Goal: Task Accomplishment & Management: Manage account settings

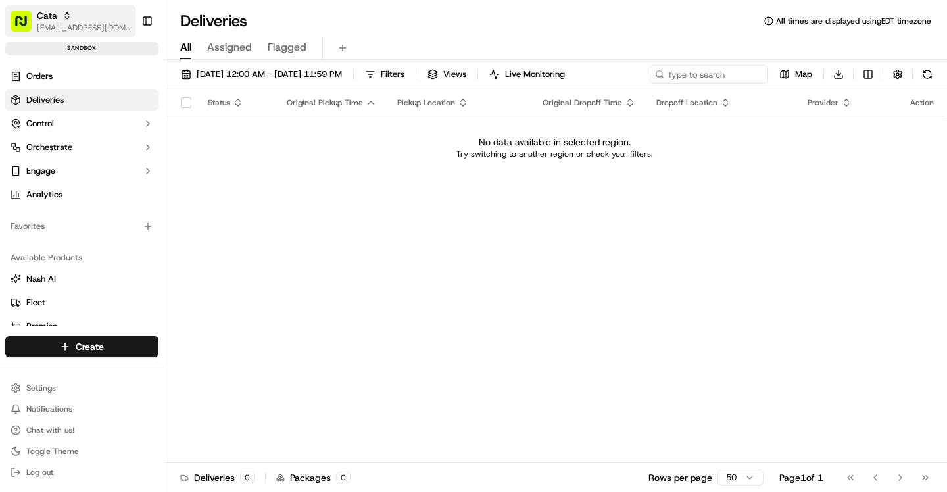
click at [63, 27] on span "[EMAIL_ADDRESS][DOMAIN_NAME]" at bounding box center [84, 27] width 94 height 11
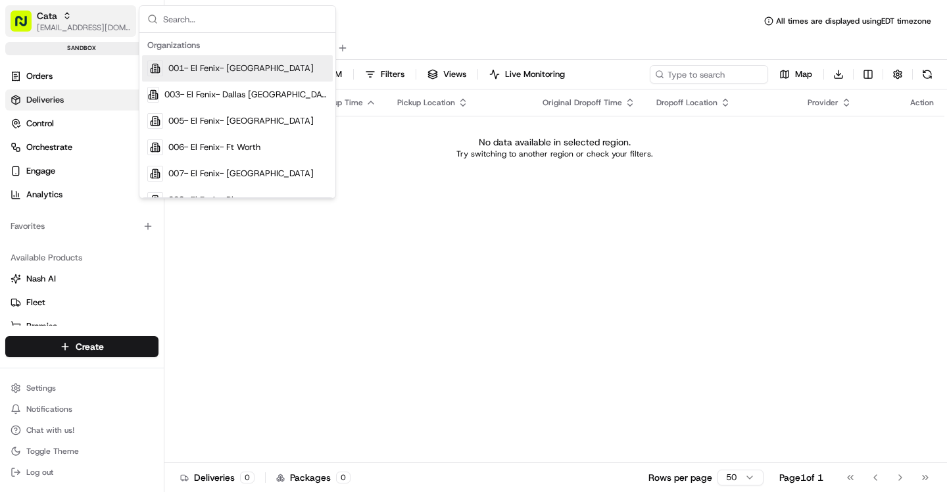
type input "S"
paste input "org_MRy9av"
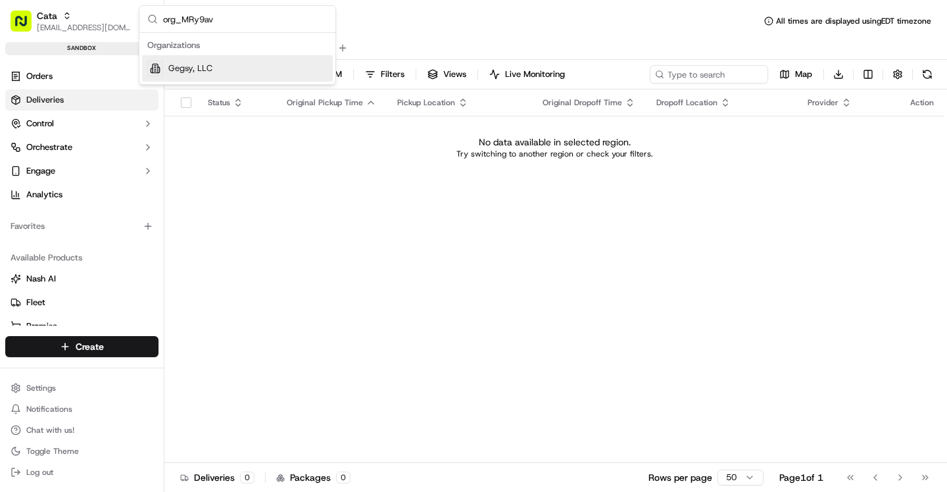
type input "org_MRy9av"
click at [219, 76] on div "Gegsy, LLC" at bounding box center [237, 68] width 191 height 26
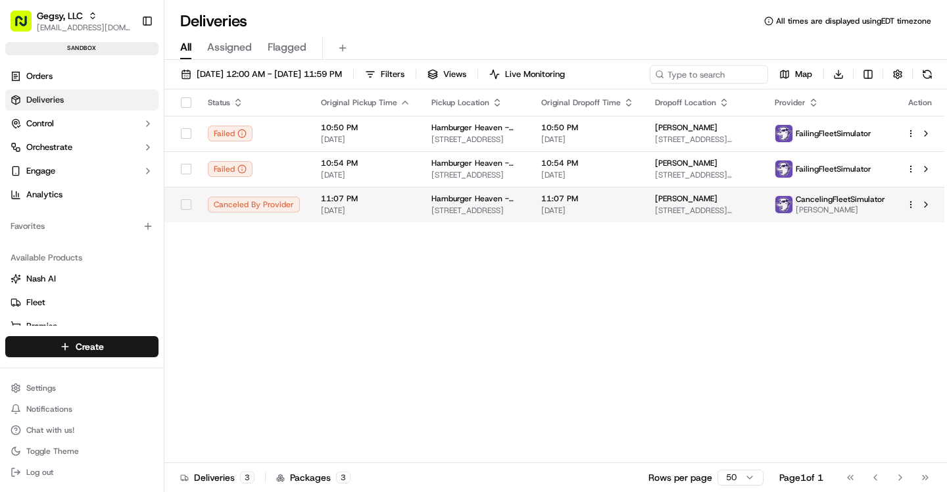
click at [602, 199] on span "11:07 PM" at bounding box center [587, 198] width 93 height 11
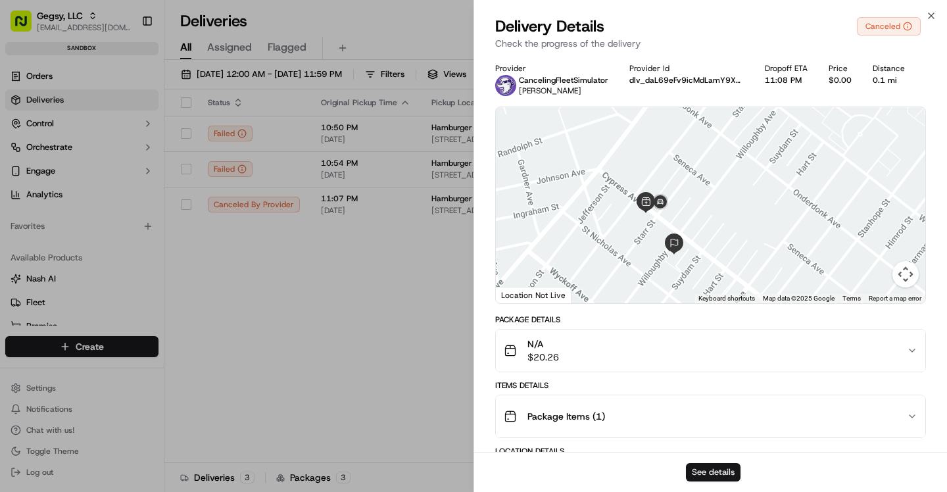
click at [713, 472] on button "See details" at bounding box center [713, 472] width 55 height 18
click at [712, 464] on button "See details" at bounding box center [713, 472] width 55 height 18
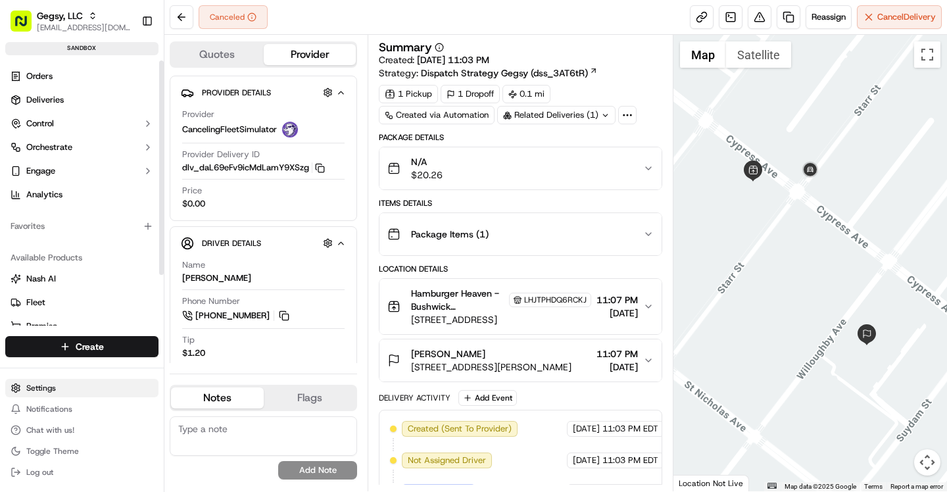
click at [42, 387] on html "Gegsy, LLC asif@usenash.com Toggle Sidebar sandbox Orders Deliveries Control Or…" at bounding box center [473, 246] width 947 height 492
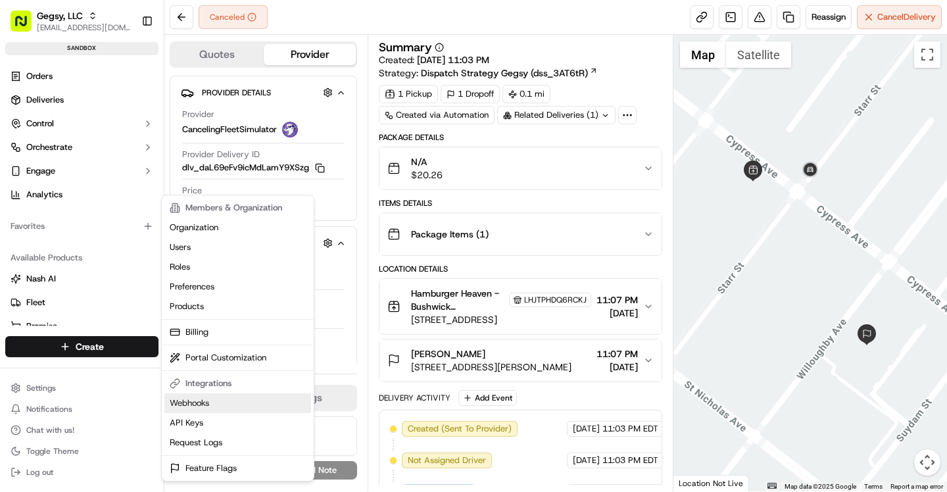
click at [217, 398] on link "Webhooks" at bounding box center [237, 403] width 147 height 20
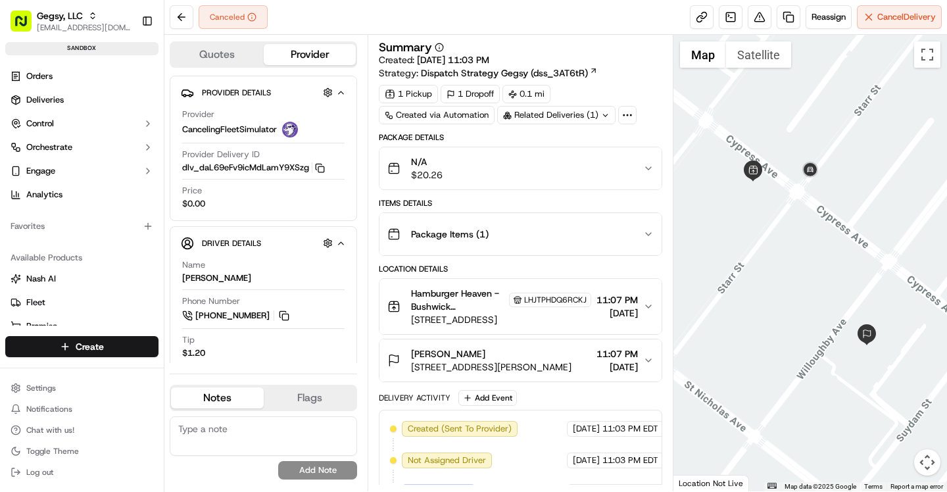
click at [494, 141] on div "Package Details" at bounding box center [520, 137] width 283 height 11
click at [828, 12] on span "Reassign" at bounding box center [828, 17] width 34 height 12
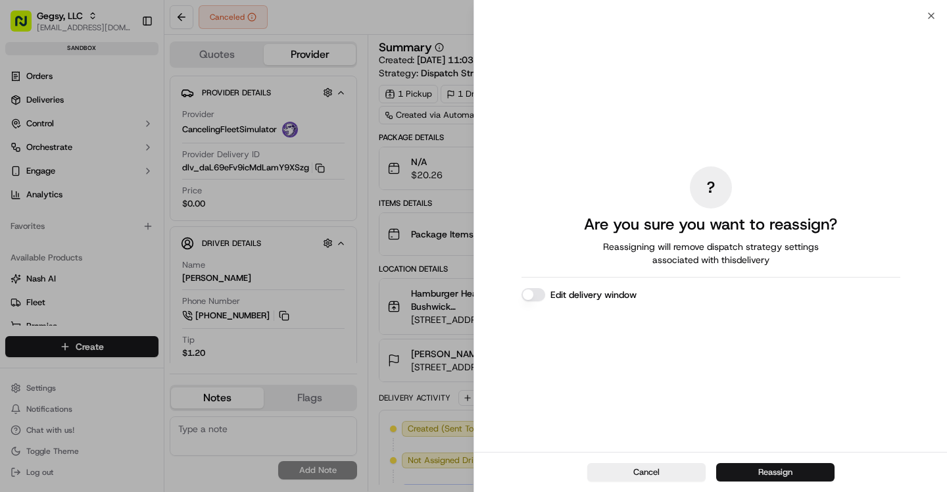
click at [758, 465] on button "Reassign" at bounding box center [775, 472] width 118 height 18
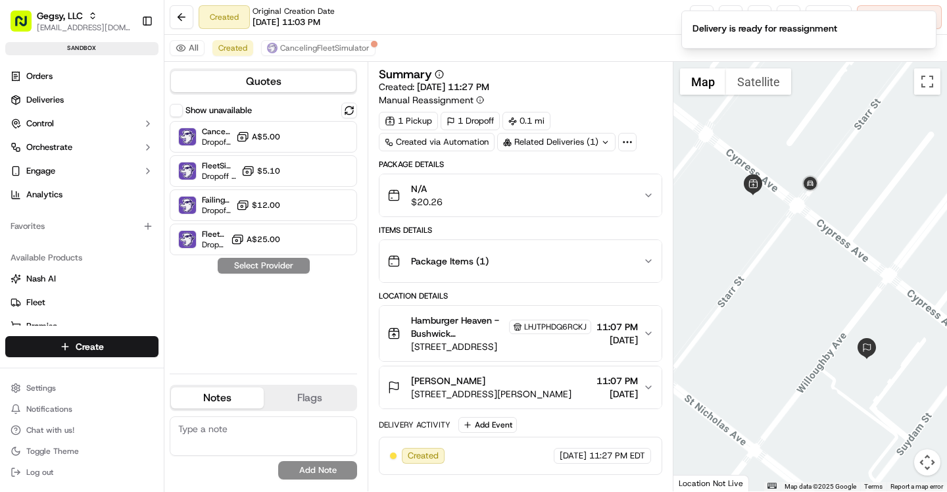
click at [577, 28] on div "Created Original Creation Date 09/17/2025 11:03 PM Reassign Cancel Delivery" at bounding box center [555, 17] width 782 height 35
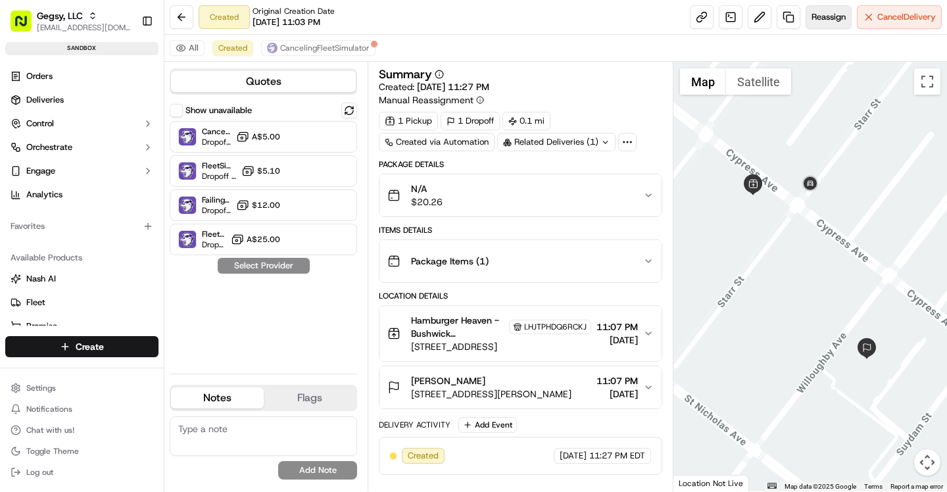
click at [832, 20] on span "Reassign" at bounding box center [828, 17] width 34 height 12
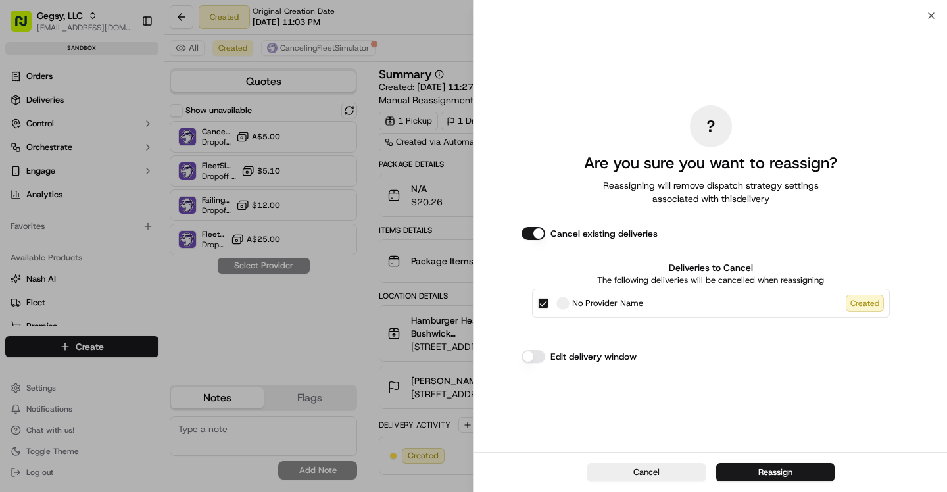
click at [528, 236] on button "Cancel existing deliveries" at bounding box center [533, 233] width 24 height 13
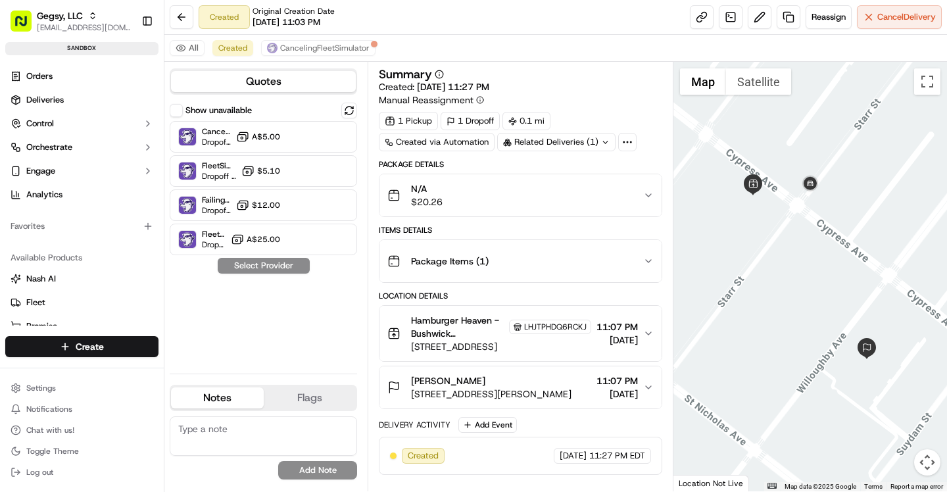
drag, startPoint x: 263, startPoint y: 135, endPoint x: 233, endPoint y: 314, distance: 181.4
click at [232, 314] on div "Show unavailable CancelingFleetSimulator Dropoff ETA 5 minutes A$5.00 FleetSimu…" at bounding box center [263, 233] width 187 height 260
click at [218, 139] on span "Dropoff ETA 5 minutes" at bounding box center [216, 142] width 29 height 11
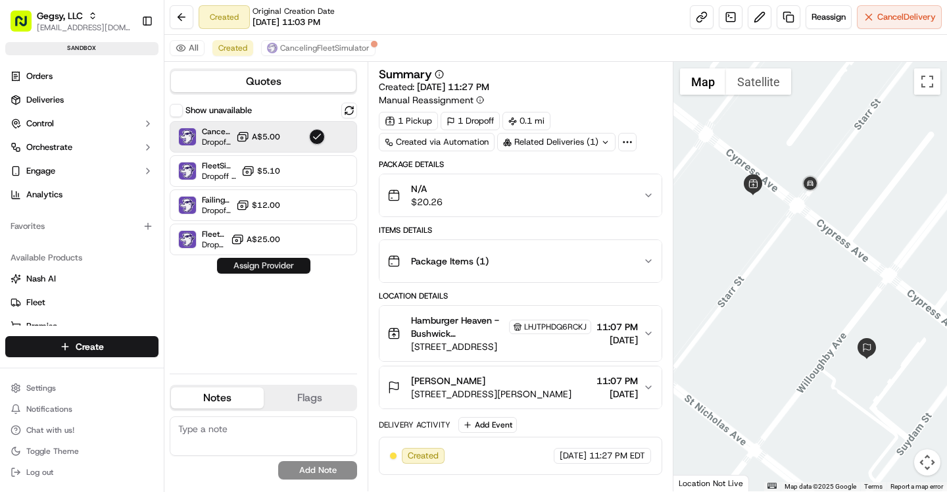
click at [270, 260] on button "Assign Provider" at bounding box center [263, 266] width 93 height 16
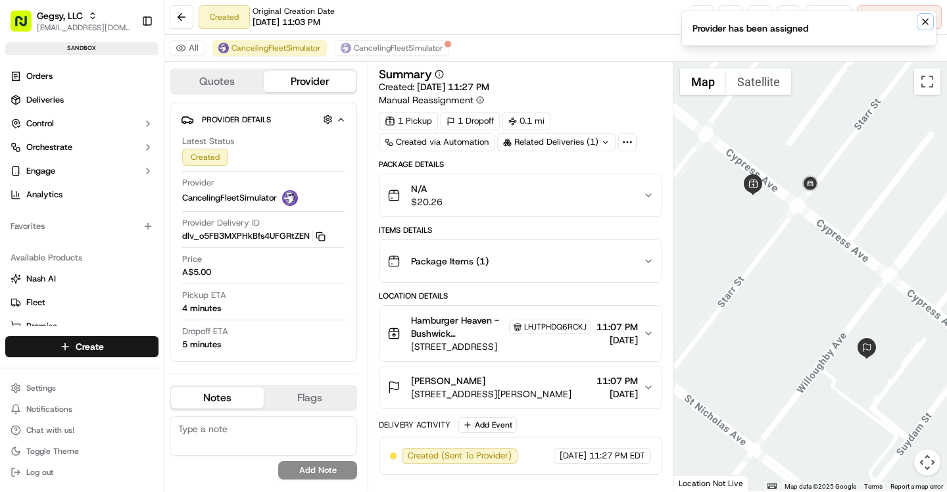
click at [922, 20] on icon "Notifications (F8)" at bounding box center [925, 21] width 11 height 11
click at [827, 18] on span "Reassign" at bounding box center [828, 17] width 34 height 12
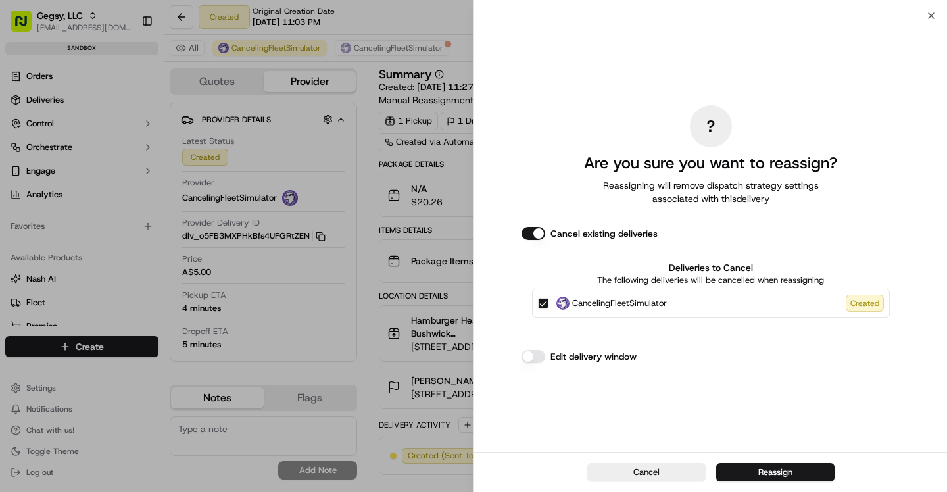
click at [532, 228] on button "Cancel existing deliveries" at bounding box center [533, 233] width 24 height 13
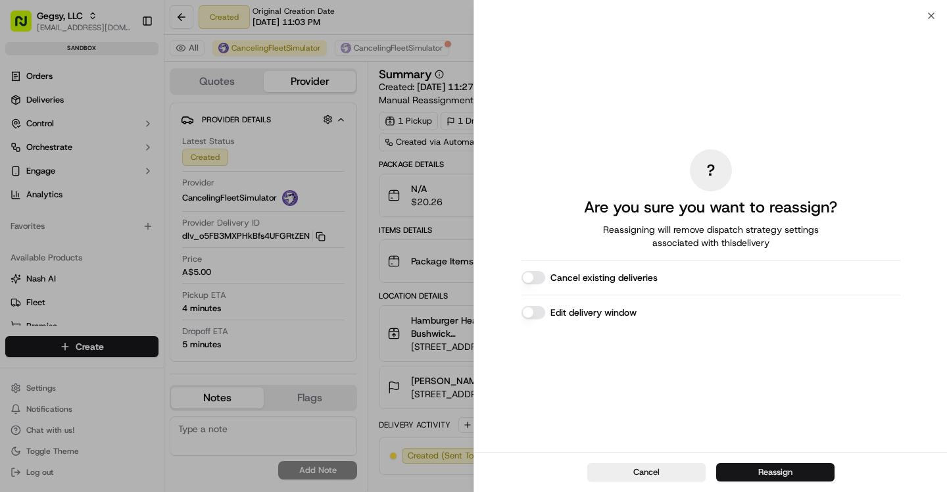
click at [778, 473] on button "Reassign" at bounding box center [775, 472] width 118 height 18
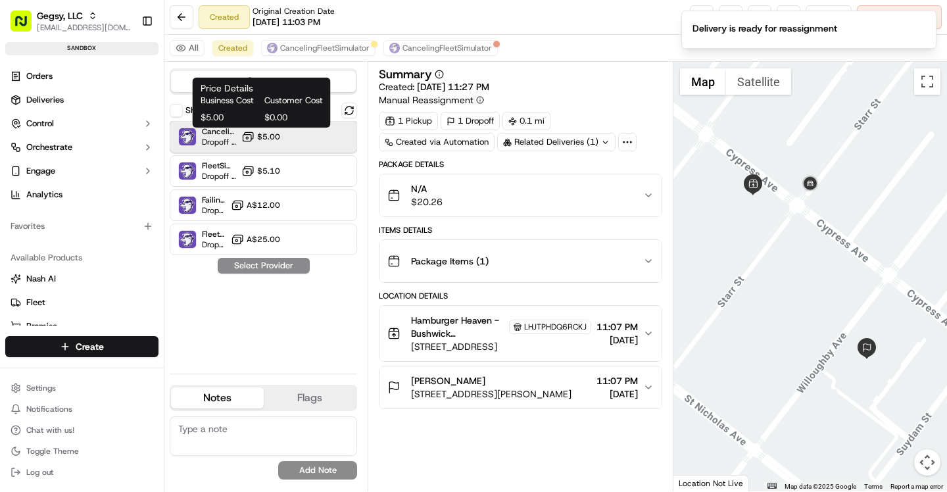
click at [235, 135] on span "CancelingFleetSimulator" at bounding box center [219, 131] width 34 height 11
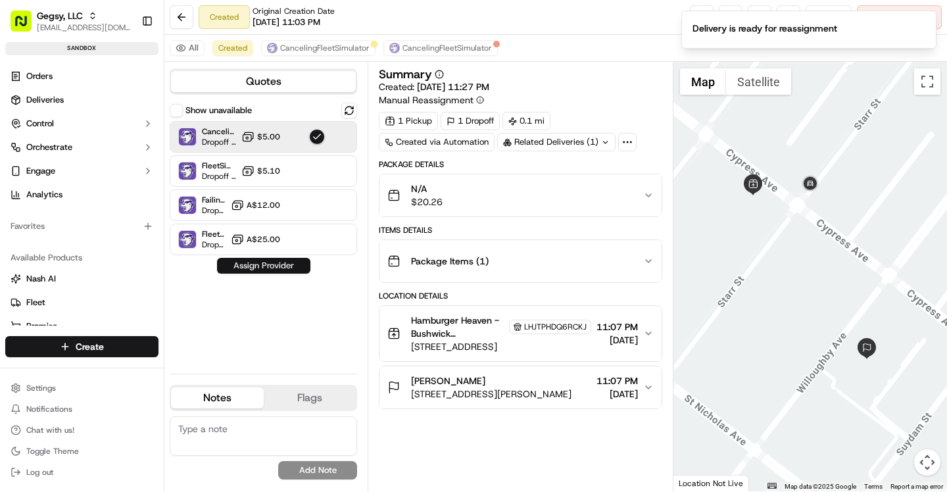
click at [289, 269] on button "Assign Provider" at bounding box center [263, 266] width 93 height 16
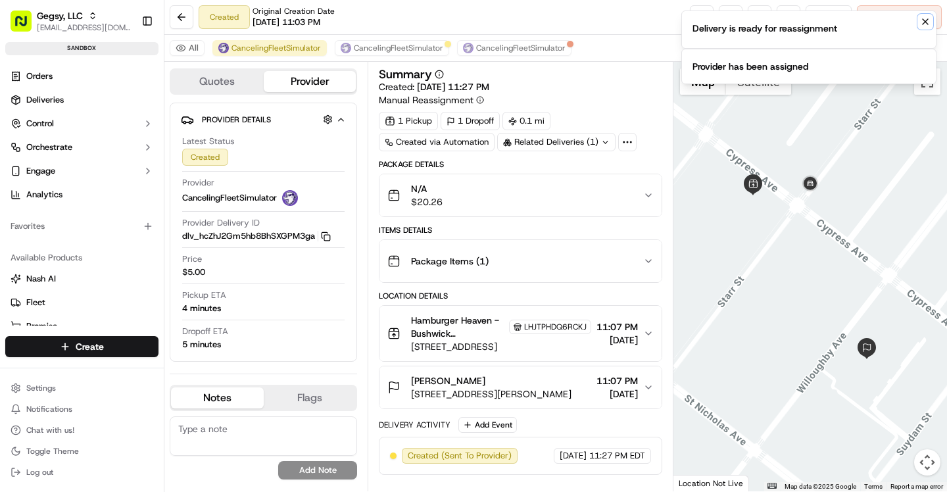
click at [922, 24] on icon "Notifications (F8)" at bounding box center [924, 21] width 5 height 5
click at [926, 22] on icon "Notifications (F8)" at bounding box center [925, 21] width 11 height 11
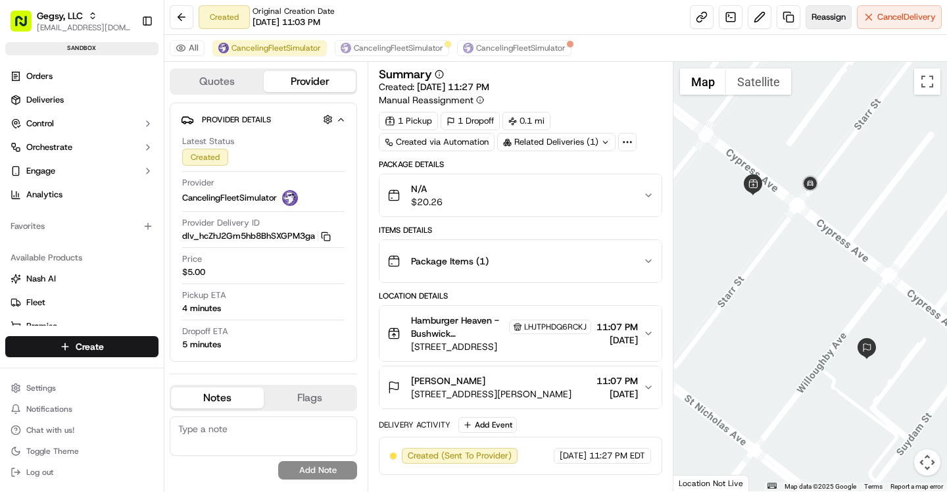
click at [821, 20] on span "Reassign" at bounding box center [828, 17] width 34 height 12
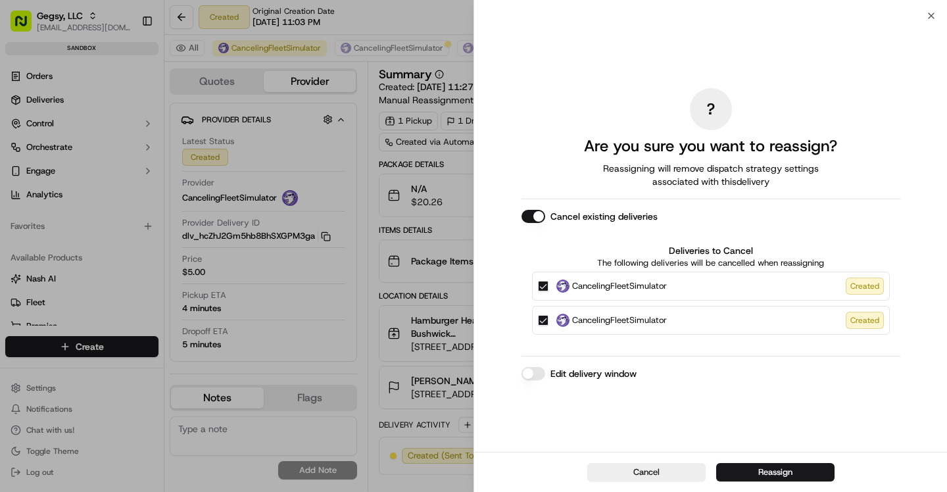
click at [532, 216] on button "Cancel existing deliveries" at bounding box center [533, 216] width 24 height 13
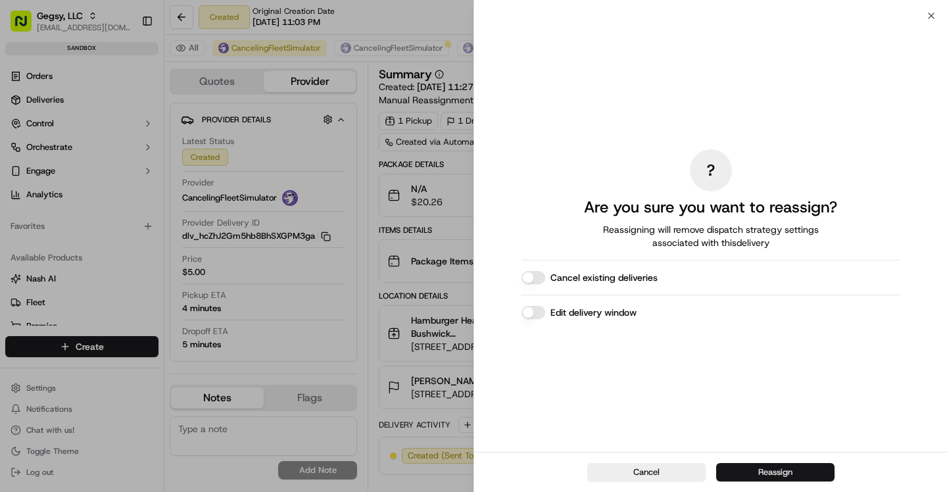
click at [780, 470] on button "Reassign" at bounding box center [775, 472] width 118 height 18
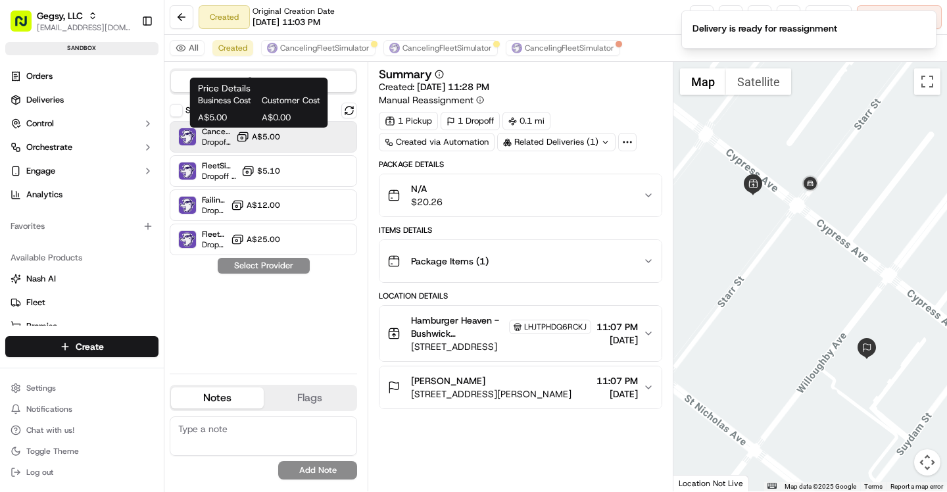
click at [253, 137] on span "A$5.00" at bounding box center [266, 137] width 28 height 11
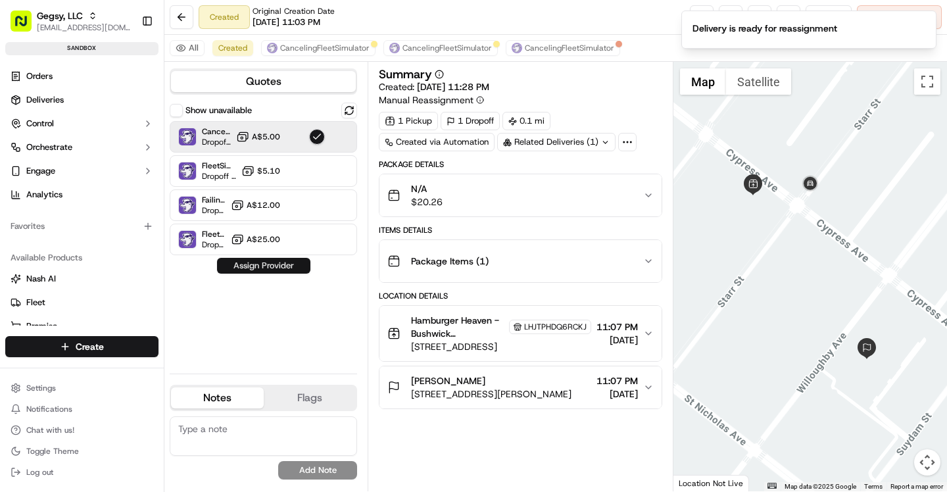
click at [282, 268] on button "Assign Provider" at bounding box center [263, 266] width 93 height 16
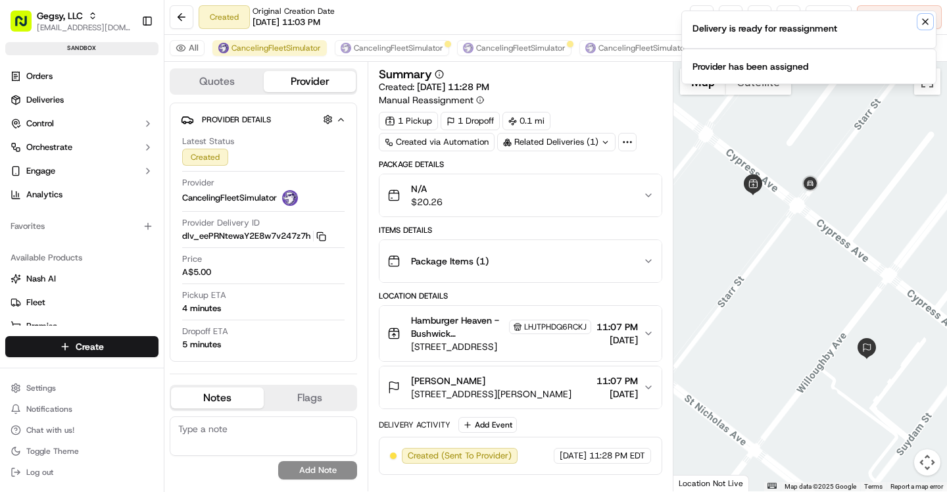
click at [925, 20] on icon "Notifications (F8)" at bounding box center [924, 21] width 5 height 5
click at [922, 20] on icon "Notifications (F8)" at bounding box center [925, 21] width 11 height 11
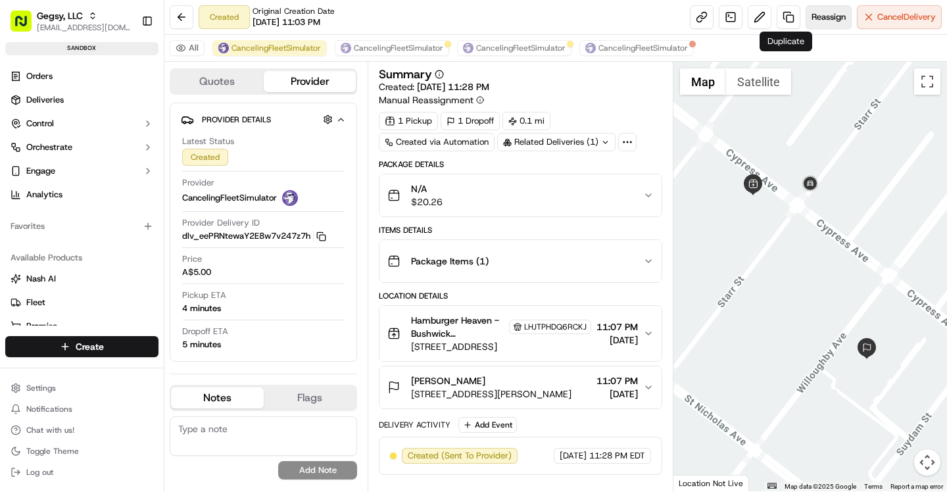
click at [837, 14] on span "Reassign" at bounding box center [828, 17] width 34 height 12
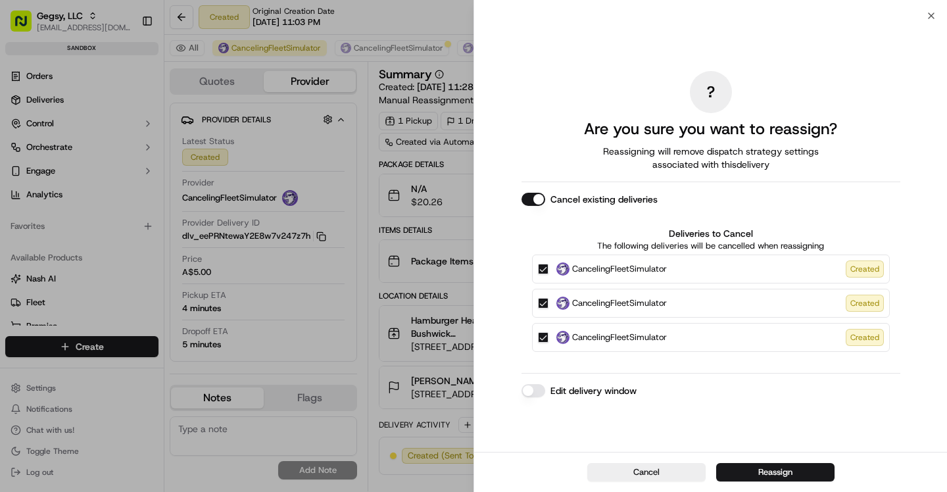
click at [532, 204] on button "Cancel existing deliveries" at bounding box center [533, 199] width 24 height 13
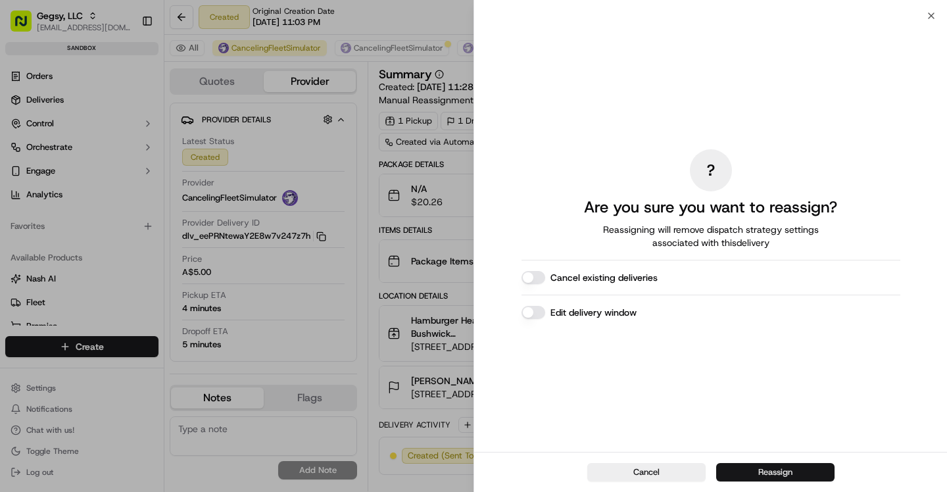
click at [772, 473] on button "Reassign" at bounding box center [775, 472] width 118 height 18
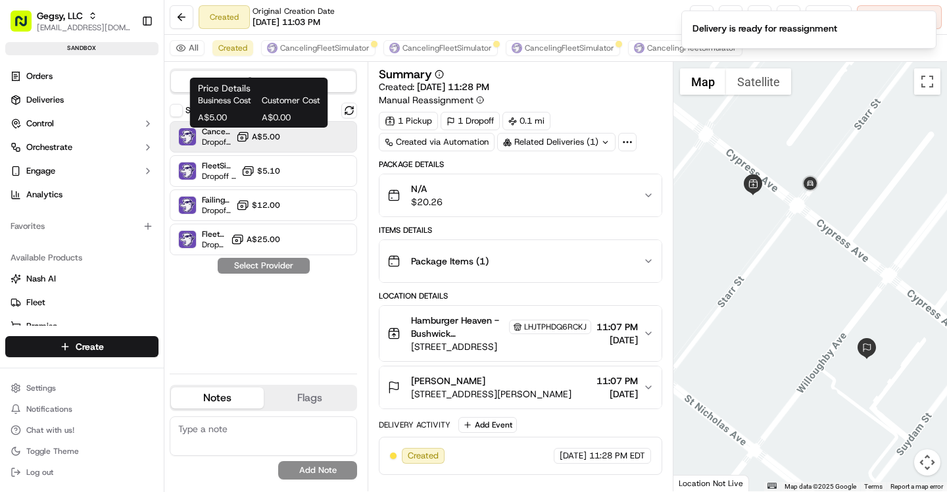
click at [243, 140] on icon at bounding box center [242, 136] width 13 height 13
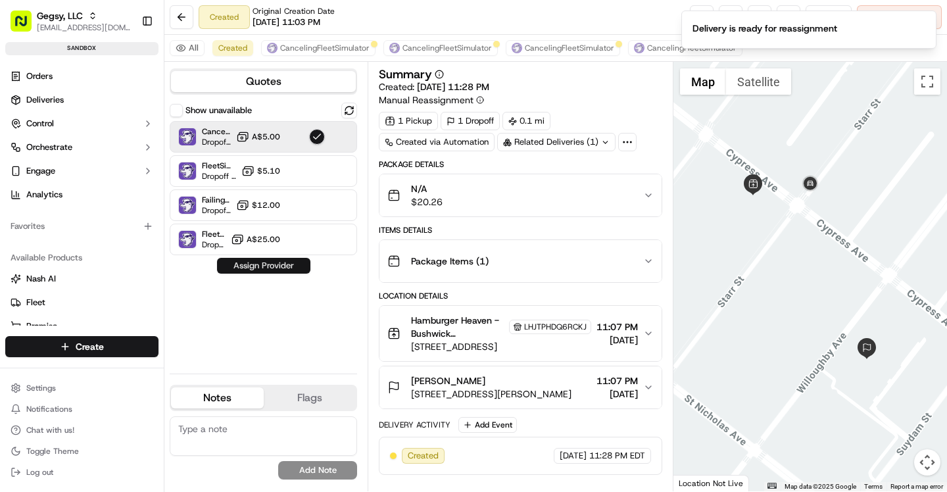
click at [289, 266] on button "Assign Provider" at bounding box center [263, 266] width 93 height 16
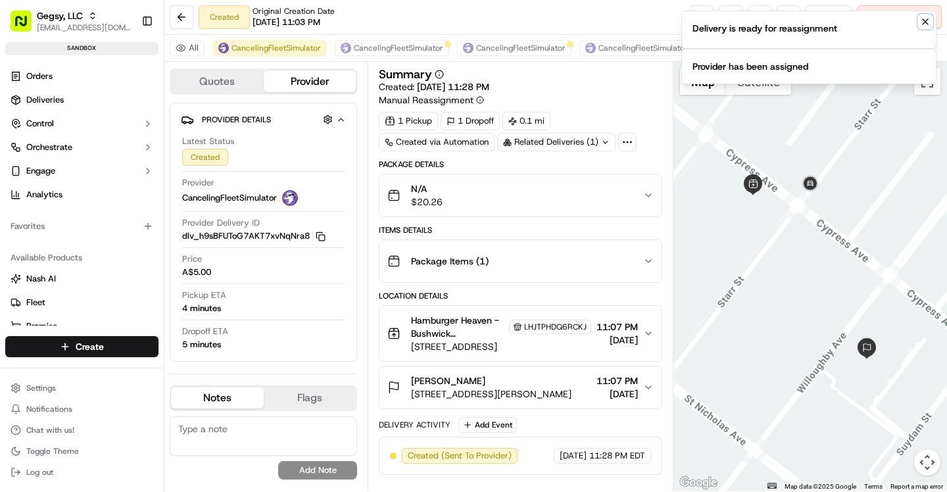
click at [921, 23] on icon "Notifications (F8)" at bounding box center [925, 21] width 11 height 11
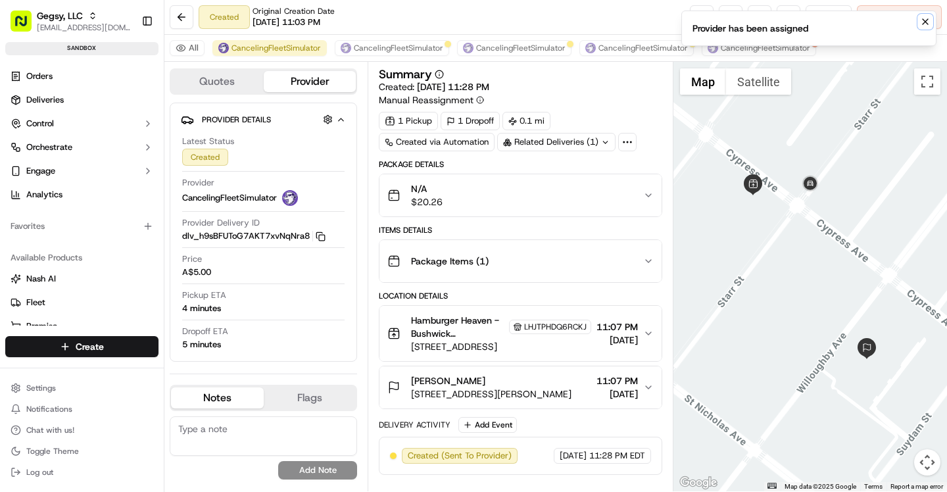
click at [921, 24] on icon "Notifications (F8)" at bounding box center [925, 21] width 11 height 11
click at [658, 47] on span "CancelingFleetSimulator" at bounding box center [642, 48] width 89 height 11
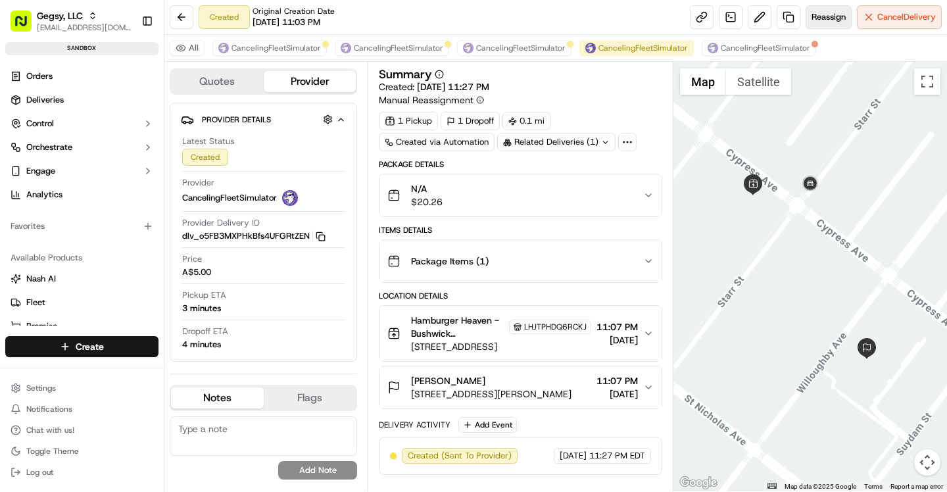
click at [811, 12] on span "Reassign" at bounding box center [828, 17] width 34 height 12
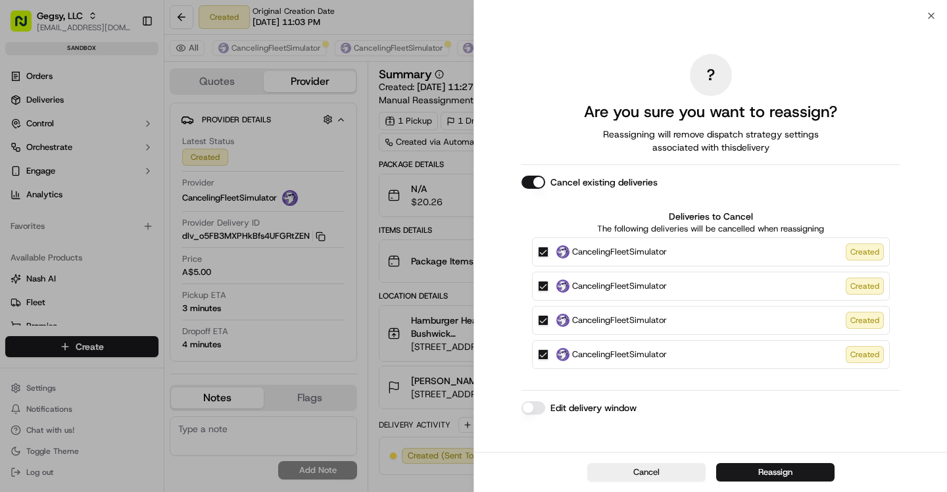
click at [533, 182] on button "Cancel existing deliveries" at bounding box center [533, 182] width 24 height 13
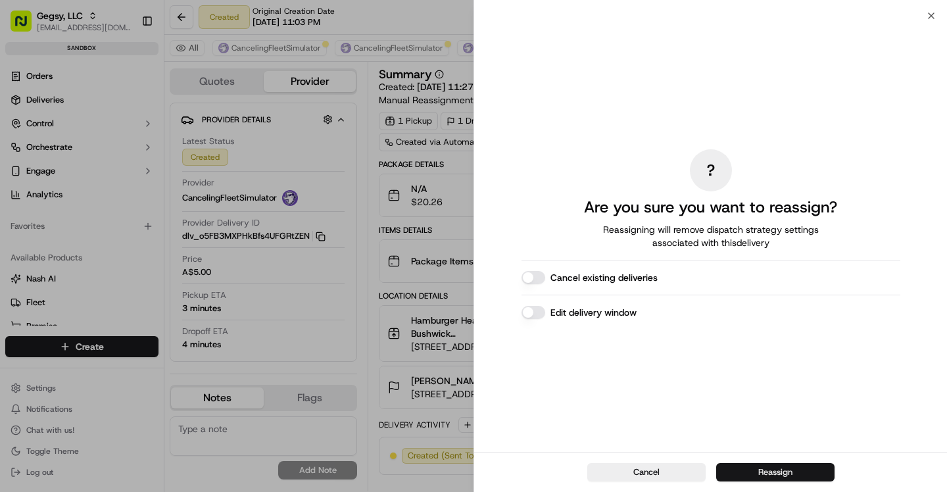
click at [773, 468] on button "Reassign" at bounding box center [775, 472] width 118 height 18
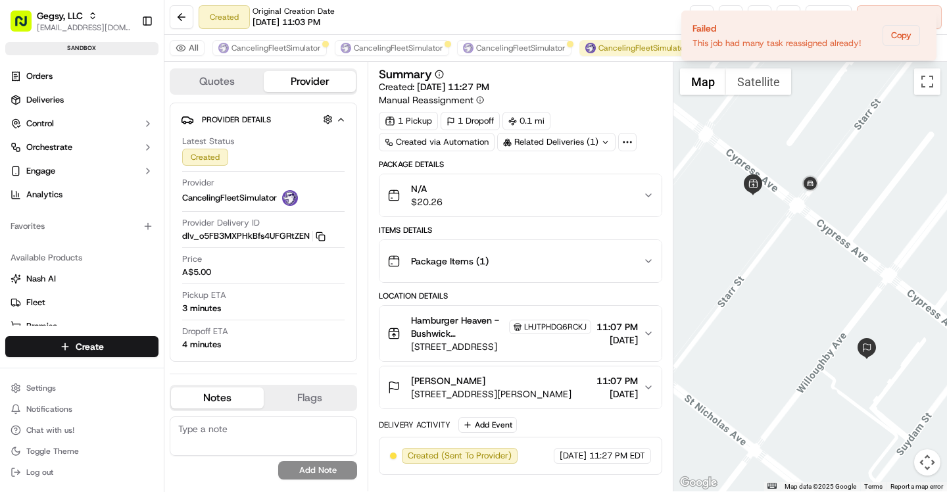
drag, startPoint x: 873, startPoint y: 43, endPoint x: 669, endPoint y: 36, distance: 204.6
click at [670, 36] on div "Gegsy, LLC asif@usenash.com Toggle Sidebar sandbox Orders Deliveries Control Or…" at bounding box center [473, 246] width 947 height 492
click at [508, 47] on span "CancelingFleetSimulator" at bounding box center [520, 48] width 89 height 11
click at [924, 20] on icon "Notifications (F8)" at bounding box center [924, 21] width 5 height 5
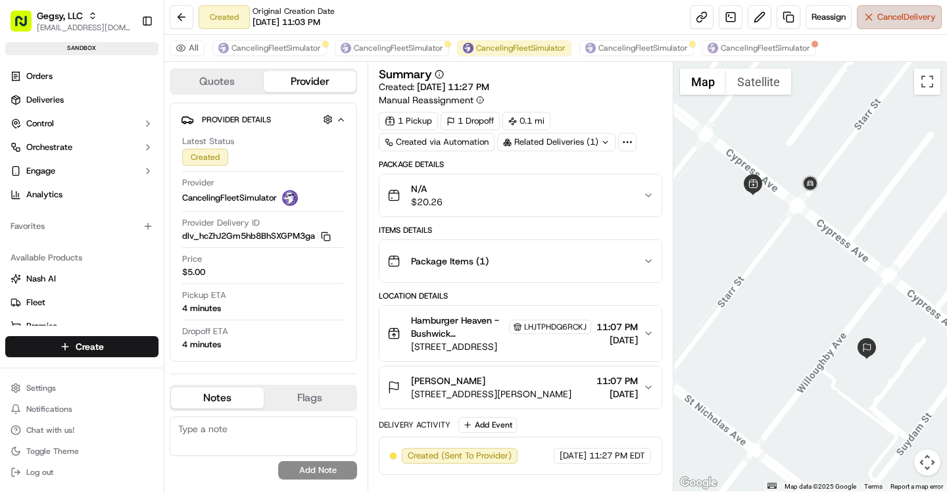
click at [892, 18] on span "Cancel Delivery" at bounding box center [906, 17] width 59 height 12
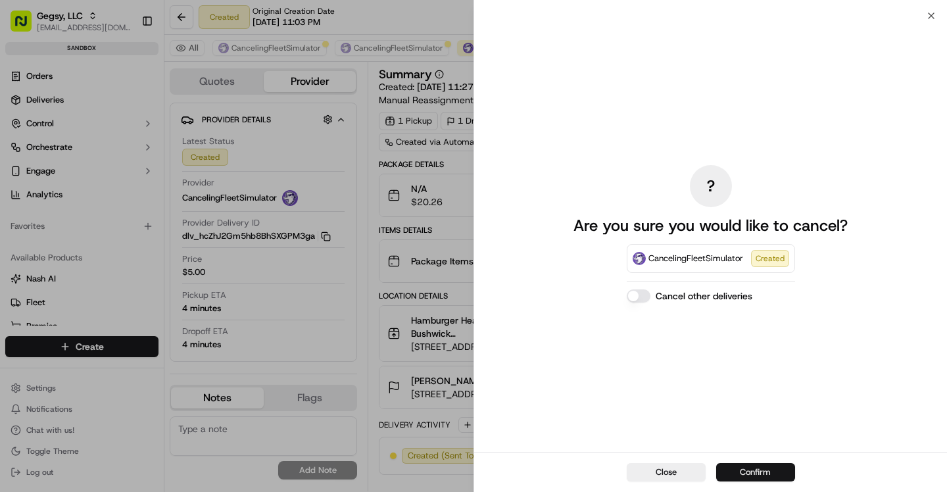
click at [766, 469] on button "Confirm" at bounding box center [755, 472] width 79 height 18
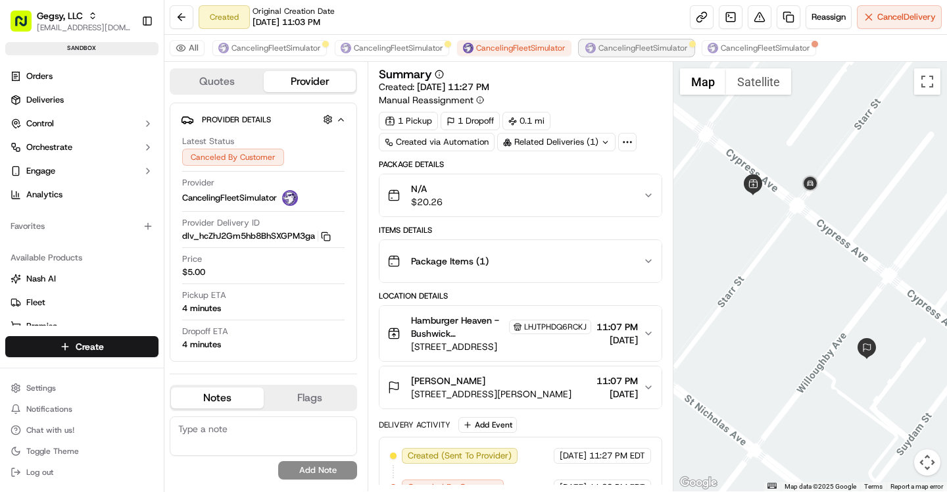
click at [598, 49] on span "CancelingFleetSimulator" at bounding box center [642, 48] width 89 height 11
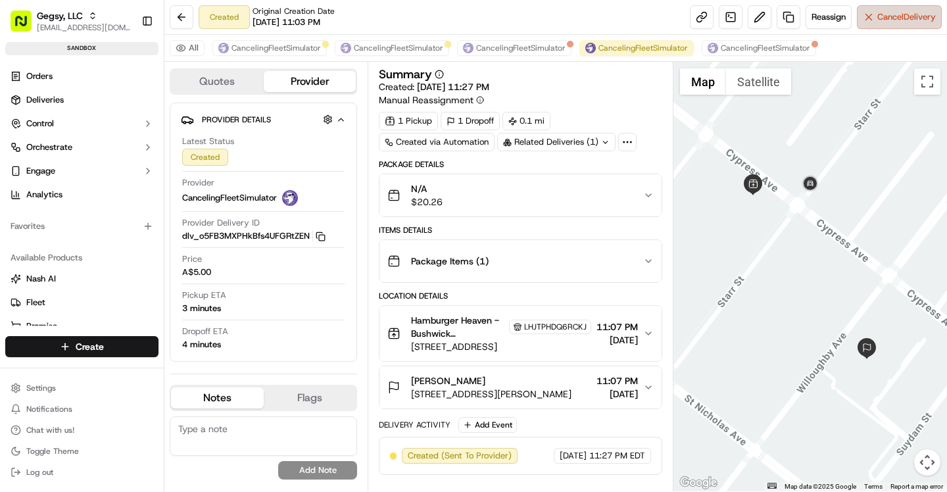
click at [871, 20] on button "Cancel Delivery" at bounding box center [899, 17] width 85 height 24
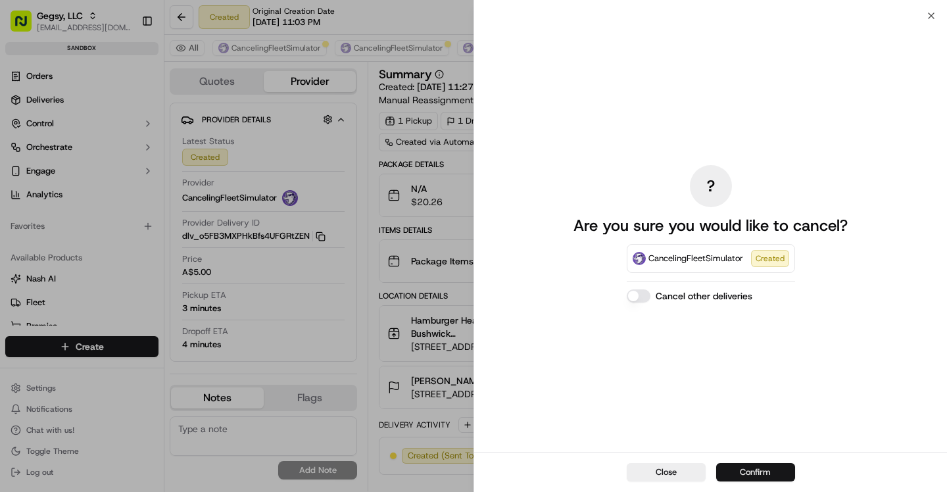
click at [753, 466] on button "Confirm" at bounding box center [755, 472] width 79 height 18
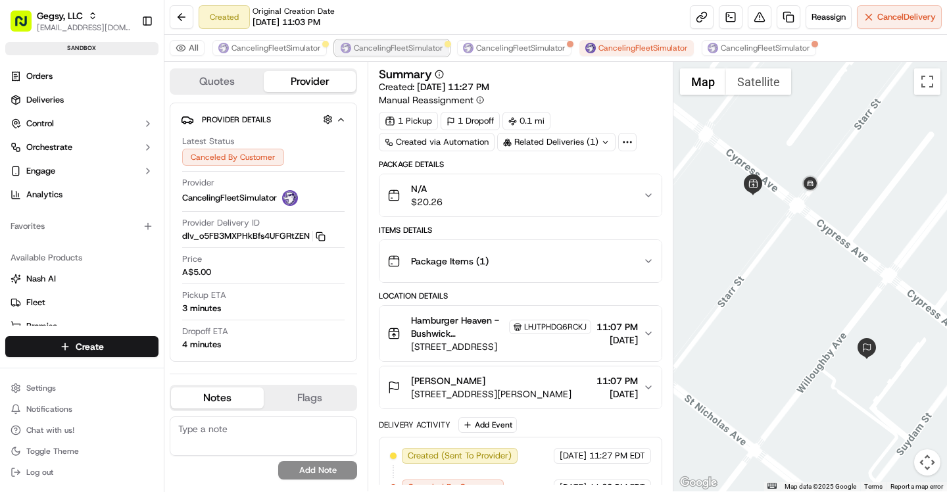
click at [407, 43] on span "CancelingFleetSimulator" at bounding box center [398, 48] width 89 height 11
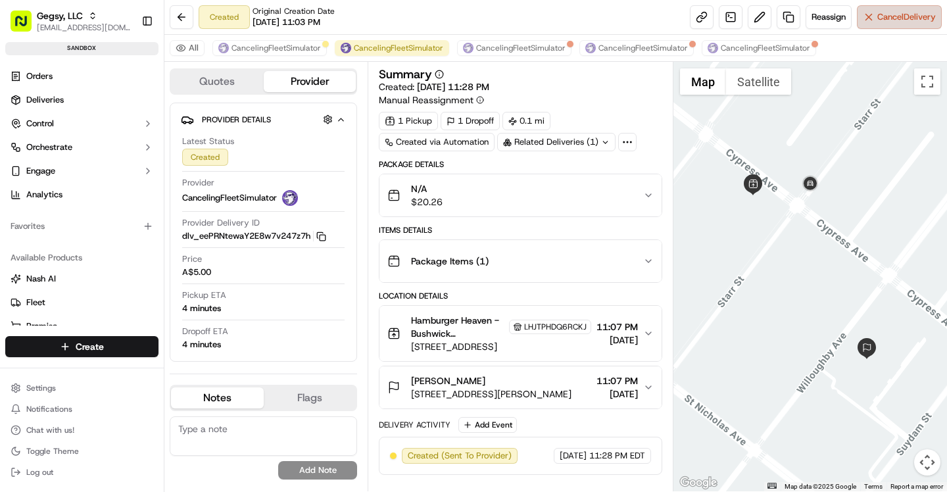
click at [877, 16] on span "Cancel Delivery" at bounding box center [906, 17] width 59 height 12
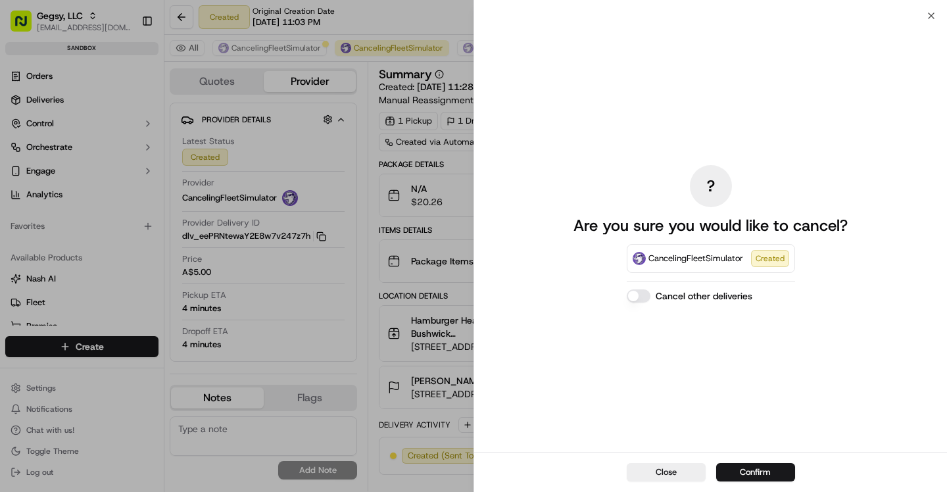
click at [746, 462] on div "Close Confirm" at bounding box center [710, 472] width 473 height 40
click at [769, 472] on button "Confirm" at bounding box center [755, 472] width 79 height 18
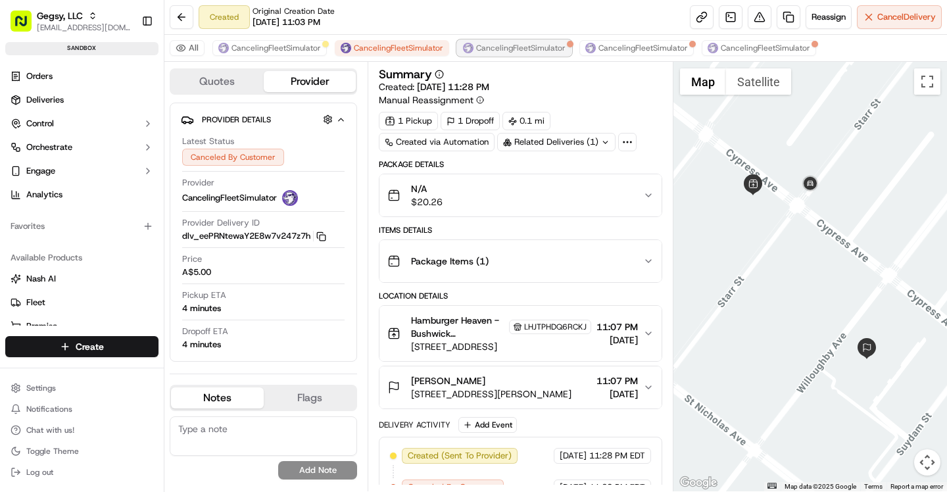
click at [477, 46] on span "CancelingFleetSimulator" at bounding box center [520, 48] width 89 height 11
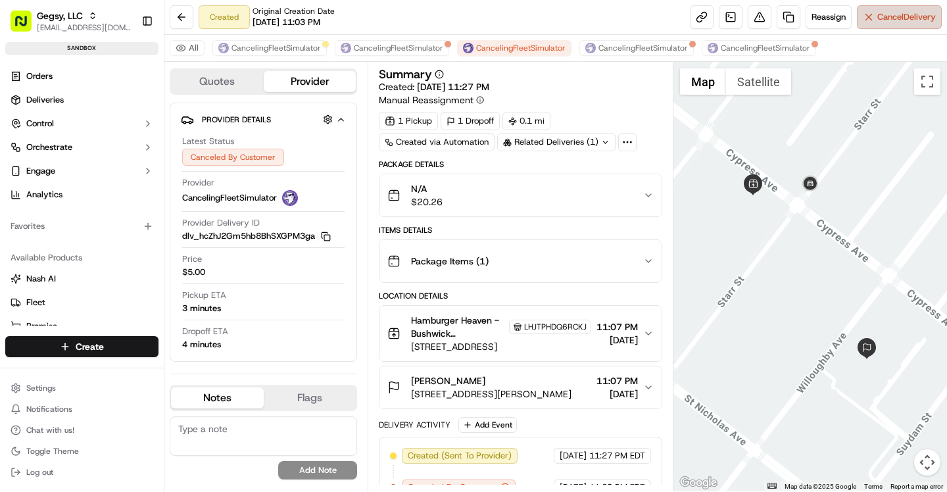
click at [896, 17] on span "Cancel Delivery" at bounding box center [906, 17] width 59 height 12
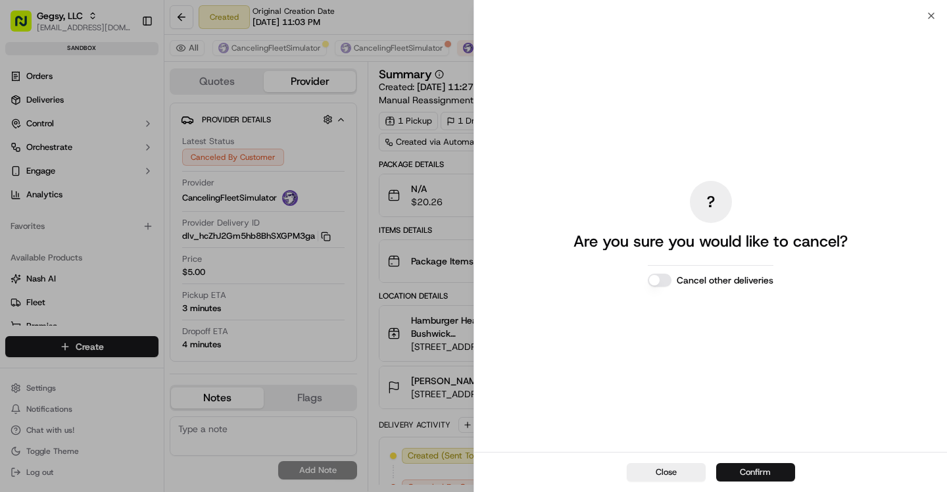
click at [766, 473] on button "Confirm" at bounding box center [755, 472] width 79 height 18
click at [665, 281] on button "Cancel other deliveries" at bounding box center [660, 280] width 24 height 13
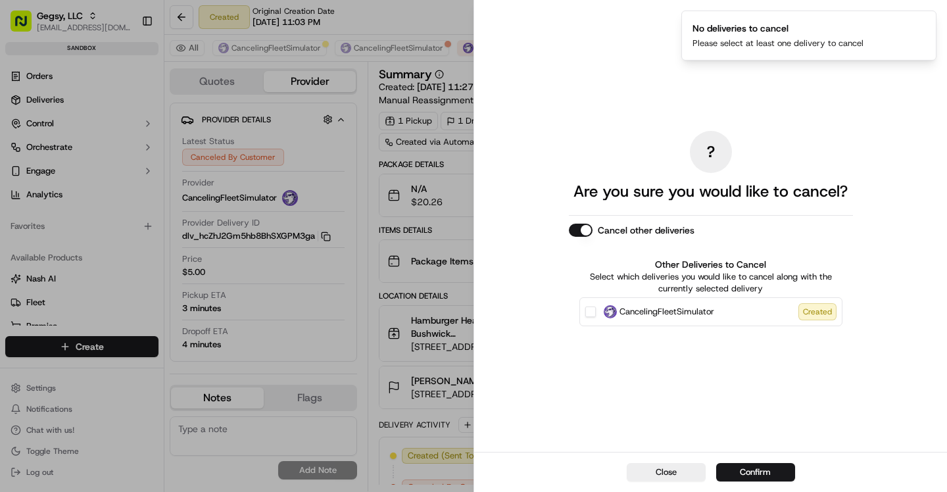
click at [593, 315] on button "CancelingFleetSimulator Created" at bounding box center [590, 311] width 11 height 11
click at [771, 466] on button "Confirm" at bounding box center [755, 472] width 79 height 18
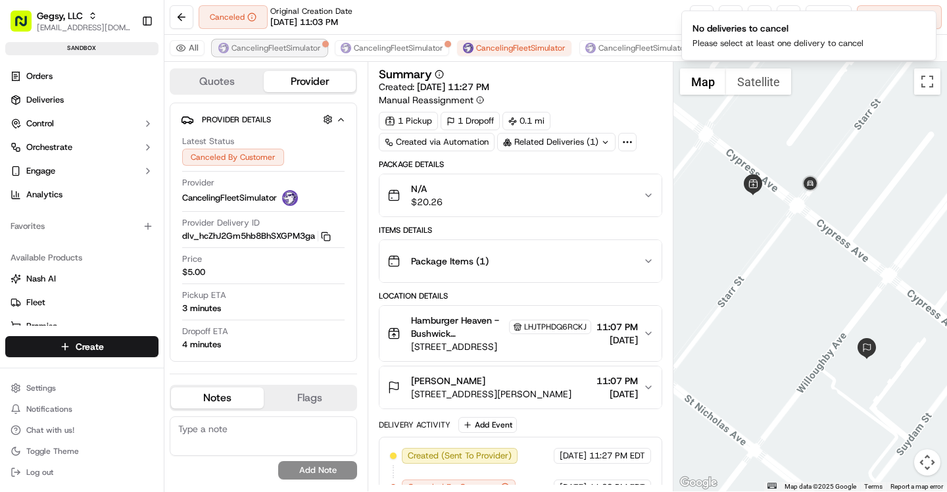
click at [282, 47] on span "CancelingFleetSimulator" at bounding box center [275, 48] width 89 height 11
click at [385, 43] on span "CancelingFleetSimulator" at bounding box center [398, 48] width 89 height 11
click at [612, 49] on span "CancelingFleetSimulator" at bounding box center [642, 48] width 89 height 11
click at [924, 22] on icon "Notifications (F8)" at bounding box center [924, 21] width 5 height 5
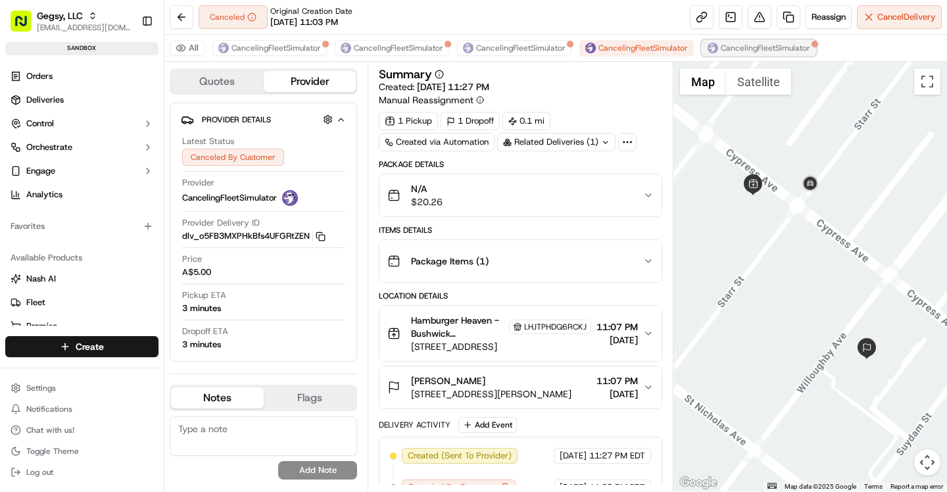
click at [748, 47] on span "CancelingFleetSimulator" at bounding box center [765, 48] width 89 height 11
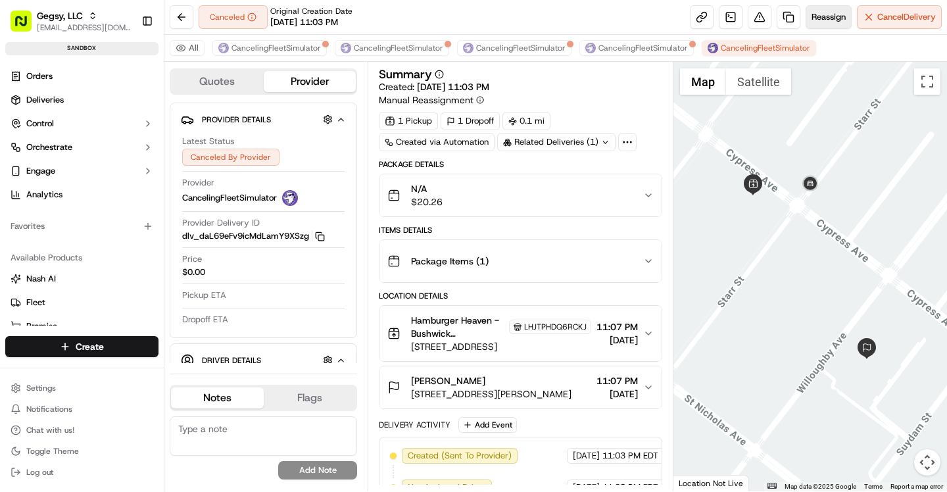
click at [827, 19] on span "Reassign" at bounding box center [828, 17] width 34 height 12
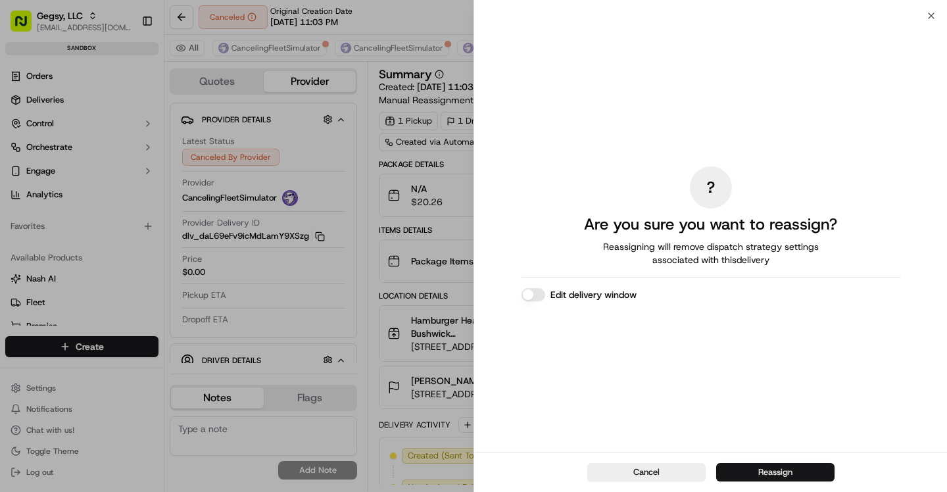
click at [790, 473] on button "Reassign" at bounding box center [775, 472] width 118 height 18
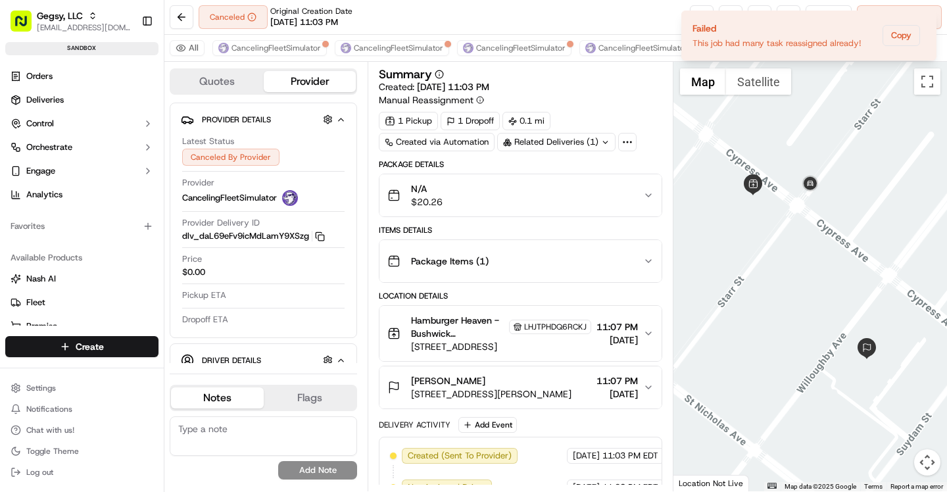
click at [588, 144] on div "Related Deliveries (1)" at bounding box center [556, 142] width 118 height 18
click at [586, 113] on div "1 Pickup 1 Dropoff 0.1 mi Created via Automation Related Deliveries (1)" at bounding box center [520, 131] width 283 height 39
click at [623, 151] on div at bounding box center [627, 142] width 18 height 18
